Goal: Task Accomplishment & Management: Use online tool/utility

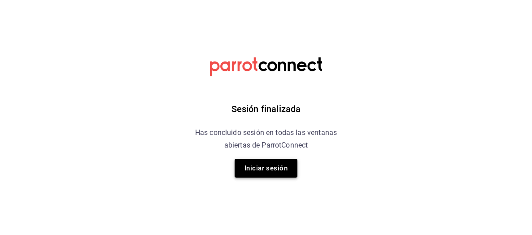
click at [257, 173] on button "Iniciar sesión" at bounding box center [266, 168] width 63 height 19
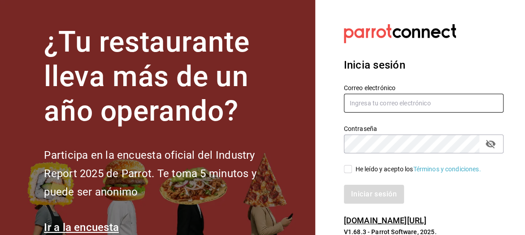
click at [360, 102] on input "text" at bounding box center [424, 103] width 160 height 19
type input "[PERSON_NAME]"
